Goal: Task Accomplishment & Management: Use online tool/utility

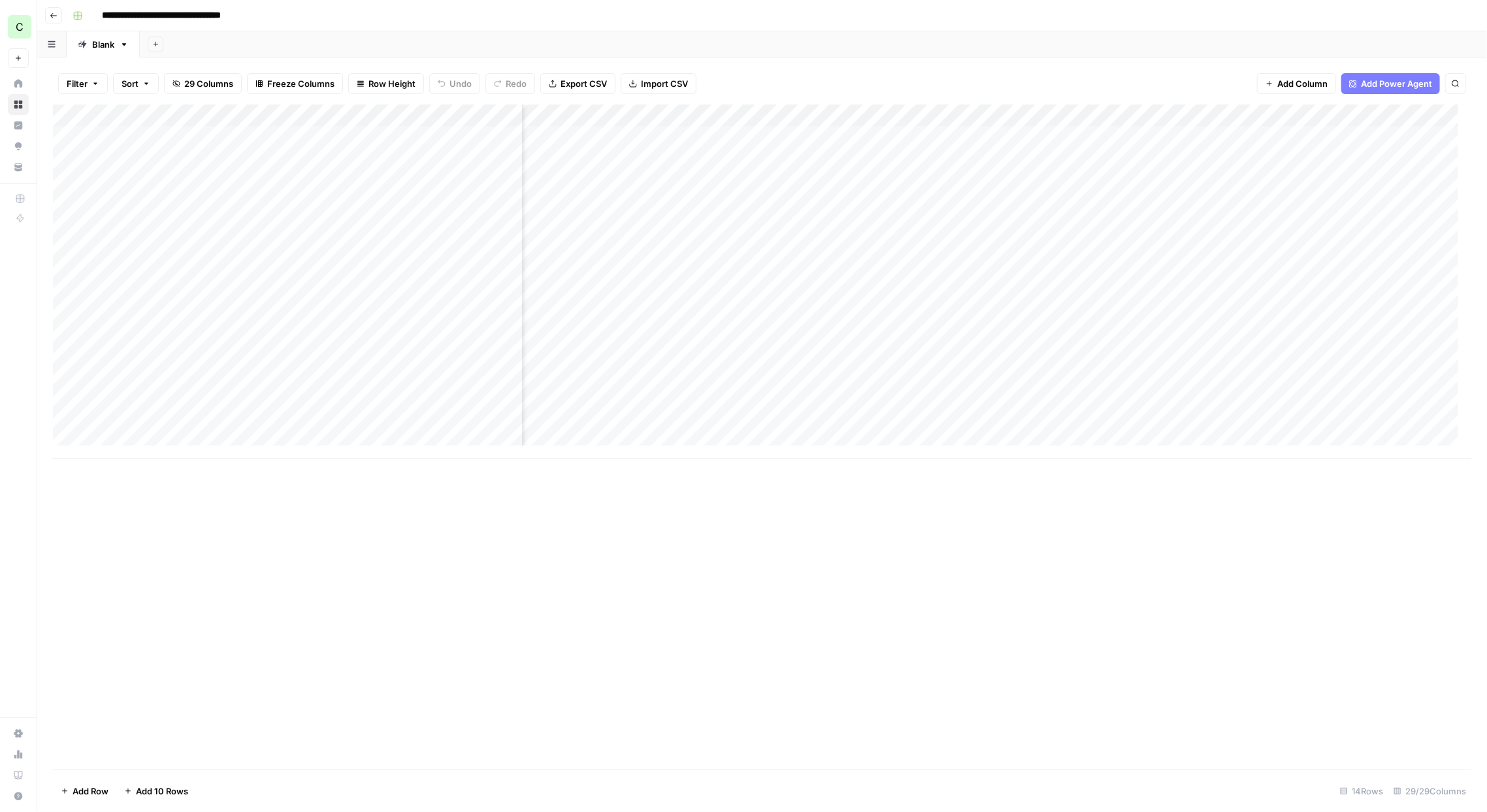
scroll to position [5, 1900]
click at [450, 268] on div "Add Column" at bounding box center [761, 281] width 1419 height 354
click at [453, 358] on button "Published" at bounding box center [450, 362] width 51 height 16
click at [689, 288] on div "Add Column" at bounding box center [761, 281] width 1419 height 354
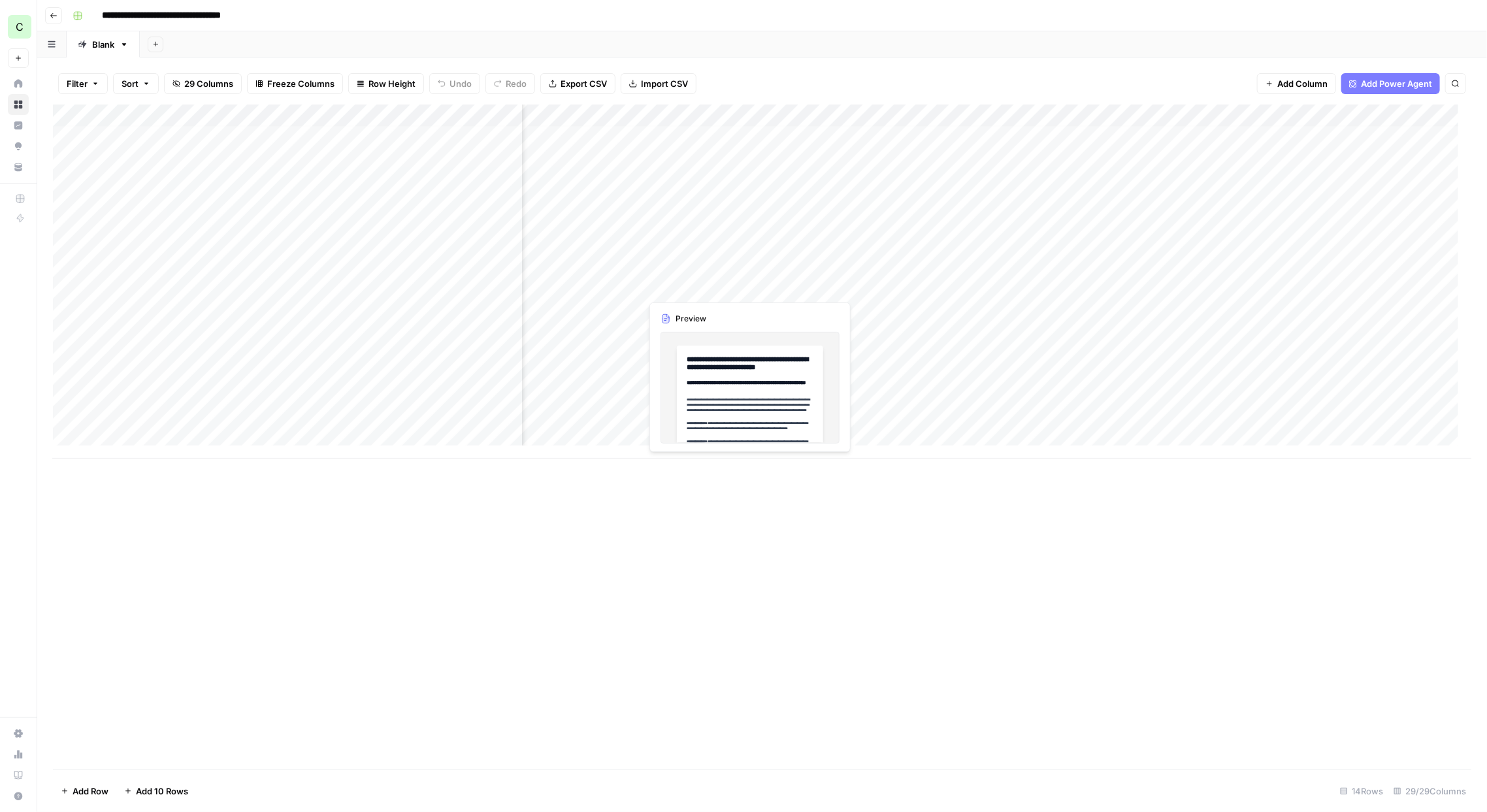
click at [689, 288] on div "Add Column" at bounding box center [761, 281] width 1419 height 354
click at [689, 288] on div at bounding box center [701, 287] width 119 height 24
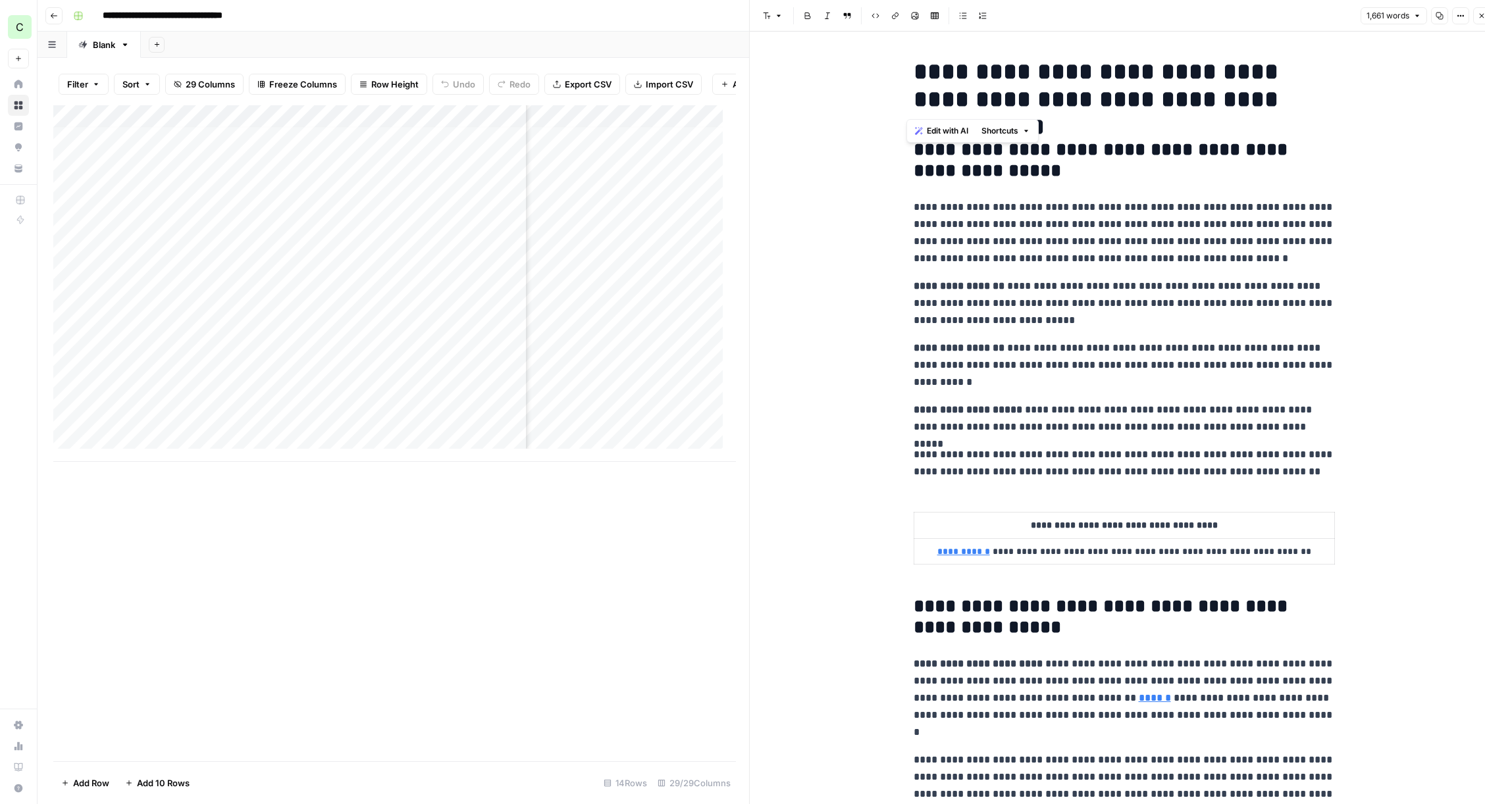
drag, startPoint x: 1317, startPoint y: 97, endPoint x: 910, endPoint y: 66, distance: 408.1
click at [914, 66] on h1 "**********" at bounding box center [1124, 85] width 421 height 55
copy h1 "**********"
click at [1484, 21] on button "Close" at bounding box center [1481, 15] width 17 height 17
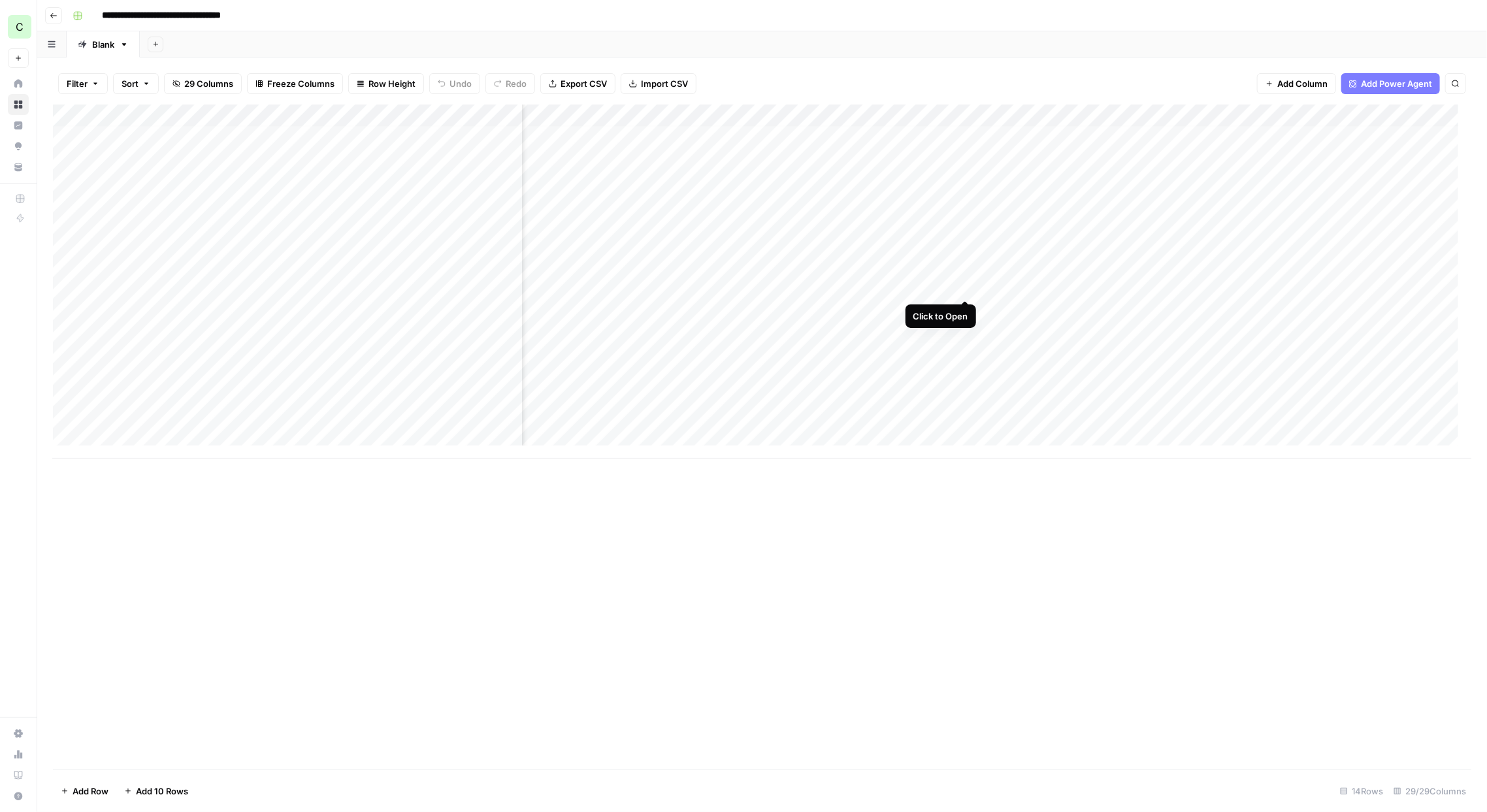
click at [965, 285] on div "Add Column" at bounding box center [761, 281] width 1419 height 354
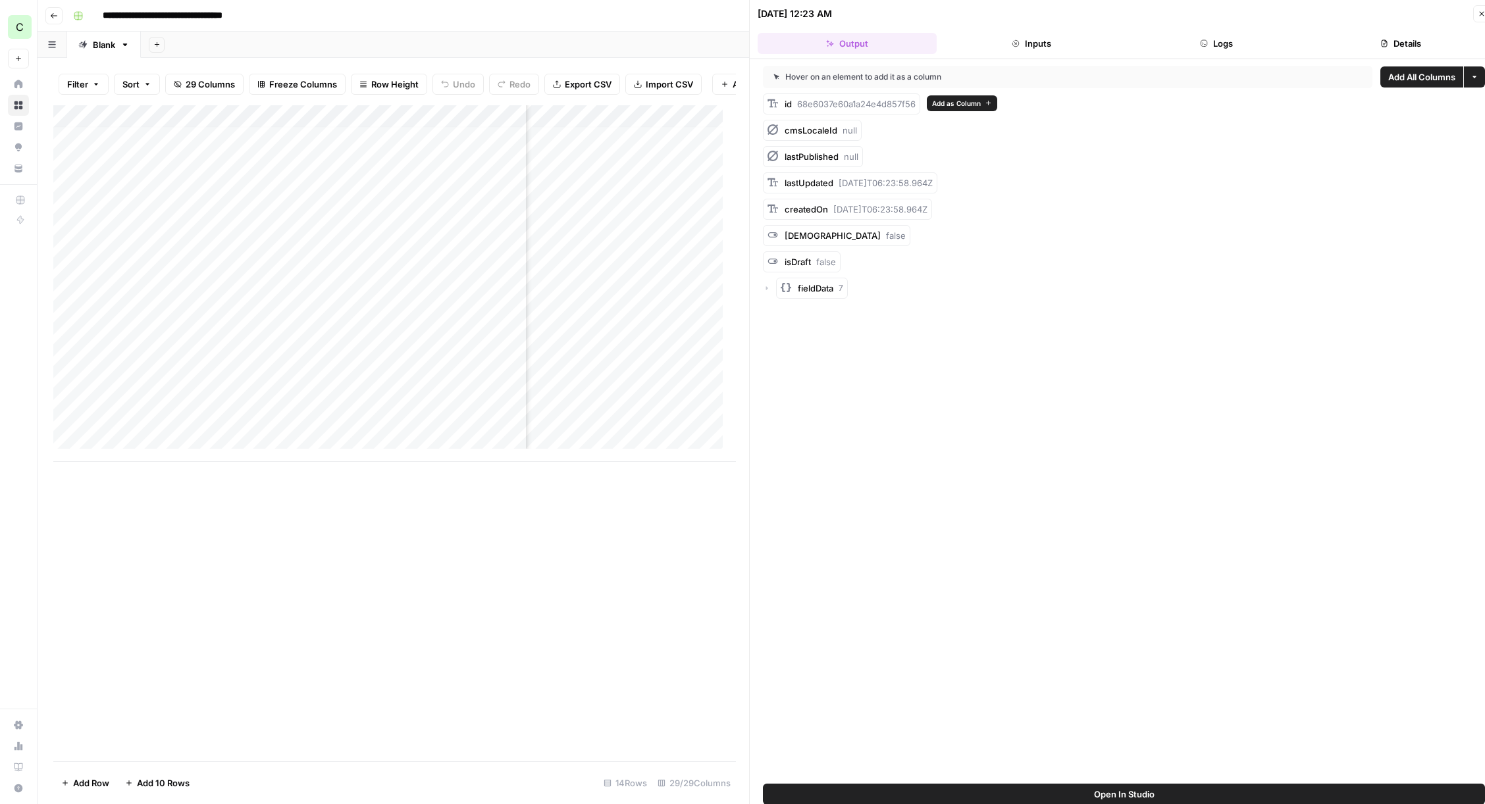
drag, startPoint x: 796, startPoint y: 104, endPoint x: 918, endPoint y: 110, distance: 121.9
click at [918, 110] on div "id 68e6037e60a1a24e4d857f56" at bounding box center [841, 103] width 157 height 21
copy span "68e6037e60a1a24e4d857f56"
click at [1479, 19] on button "Close" at bounding box center [1481, 13] width 17 height 17
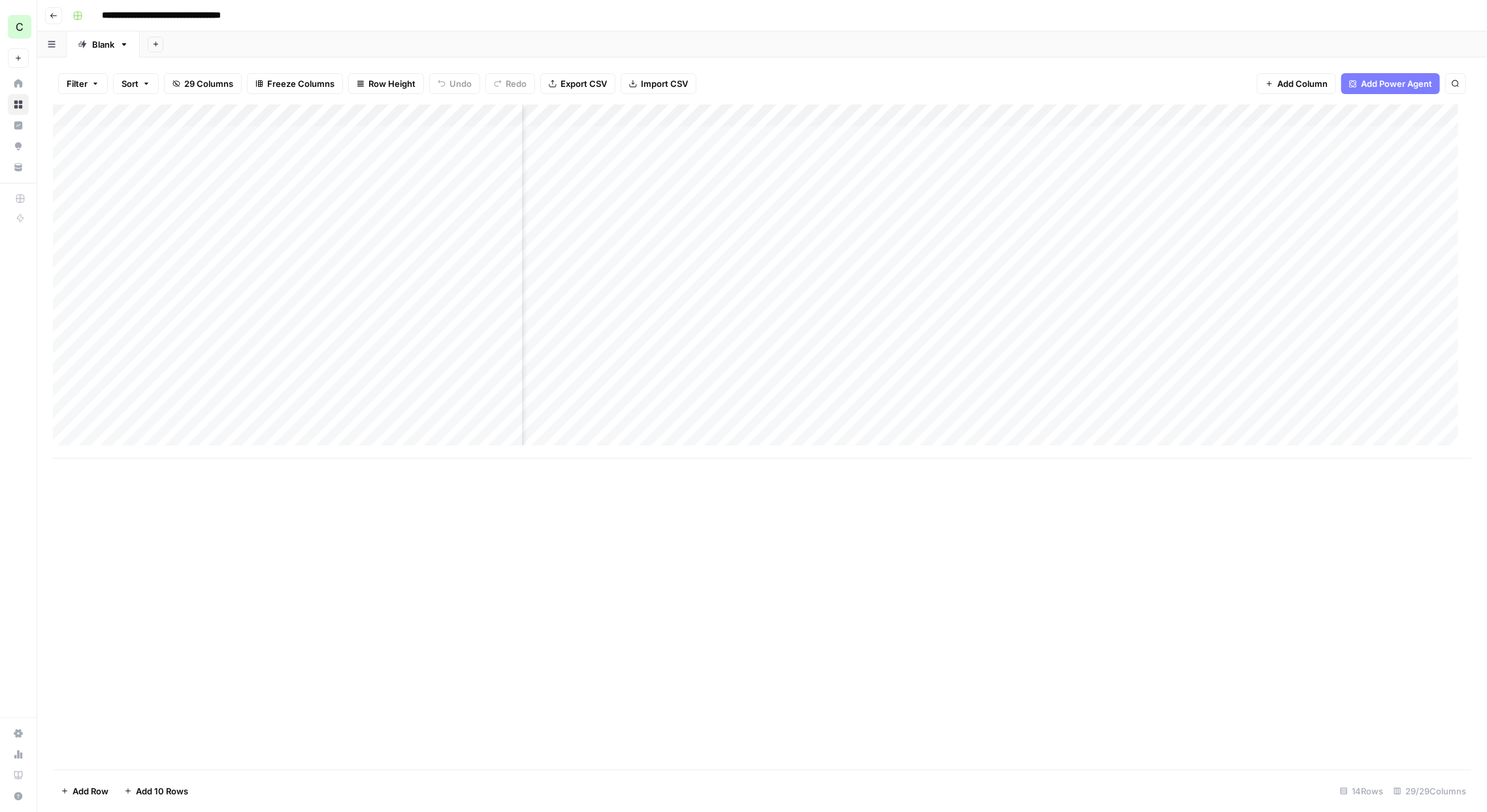
click at [1071, 286] on div "Add Column" at bounding box center [761, 281] width 1419 height 354
click at [938, 310] on div "Add Column" at bounding box center [761, 281] width 1419 height 354
click at [984, 287] on div "Add Column" at bounding box center [761, 281] width 1419 height 354
